Goal: Task Accomplishment & Management: Manage account settings

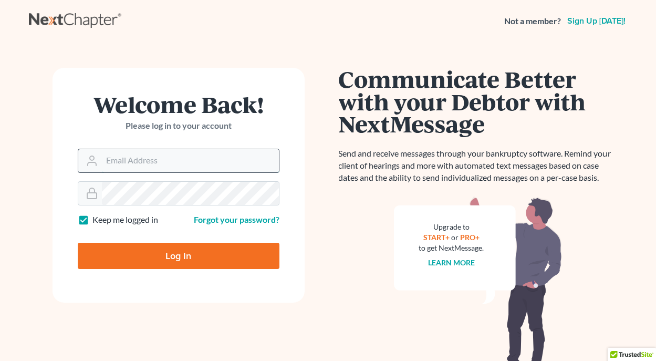
click at [192, 166] on input "Email Address" at bounding box center [190, 160] width 177 height 23
type input "jthayer@neattys.com"
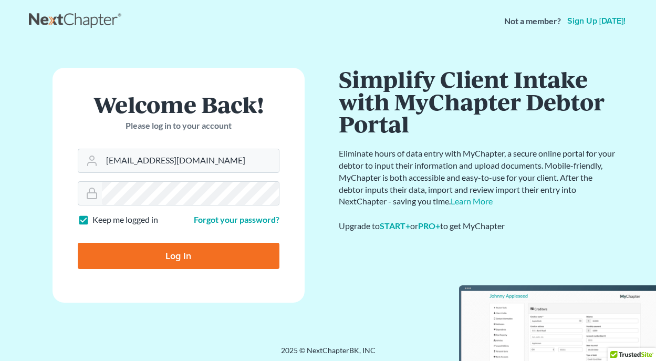
click at [176, 255] on input "Log In" at bounding box center [179, 256] width 202 height 26
type input "Thinking..."
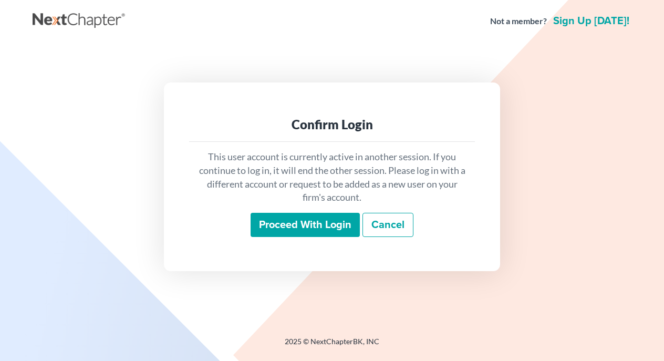
click at [319, 228] on input "Proceed with login" at bounding box center [305, 225] width 109 height 24
